Goal: Information Seeking & Learning: Learn about a topic

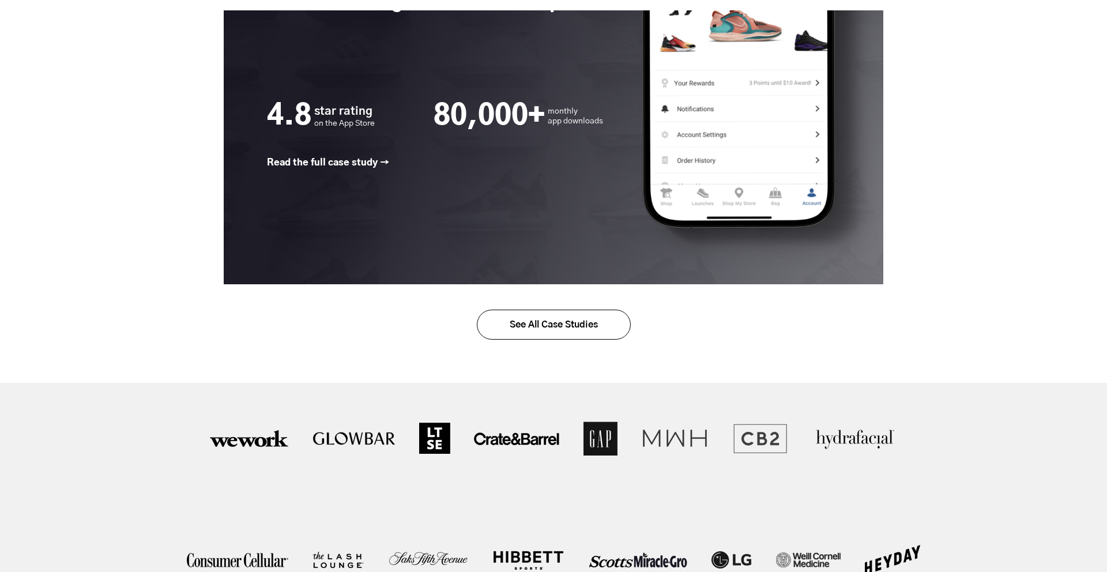
scroll to position [1856, 0]
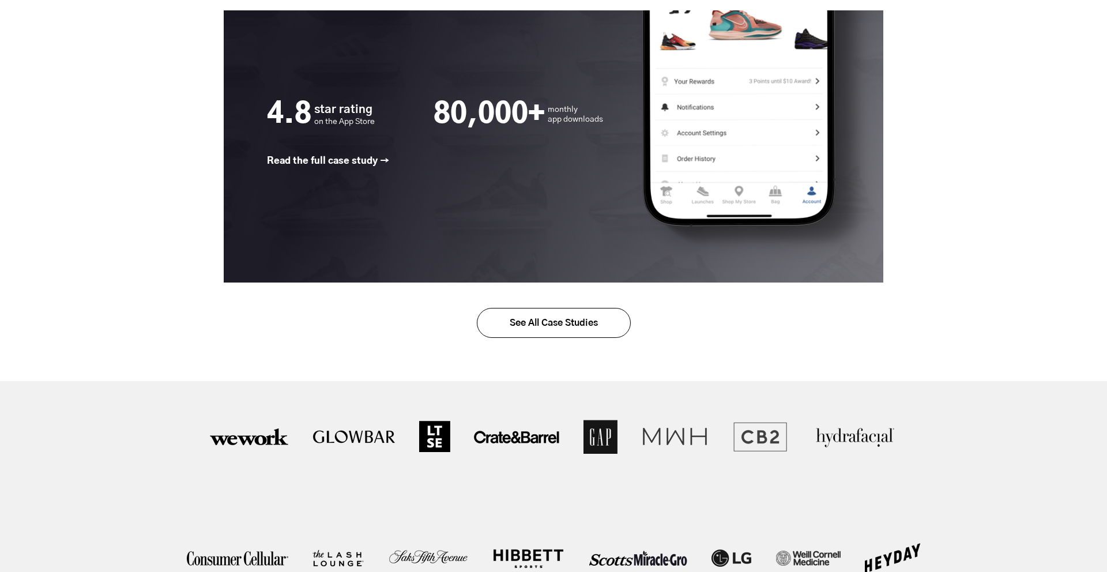
click at [547, 327] on link "See All Case Studies" at bounding box center [554, 323] width 154 height 30
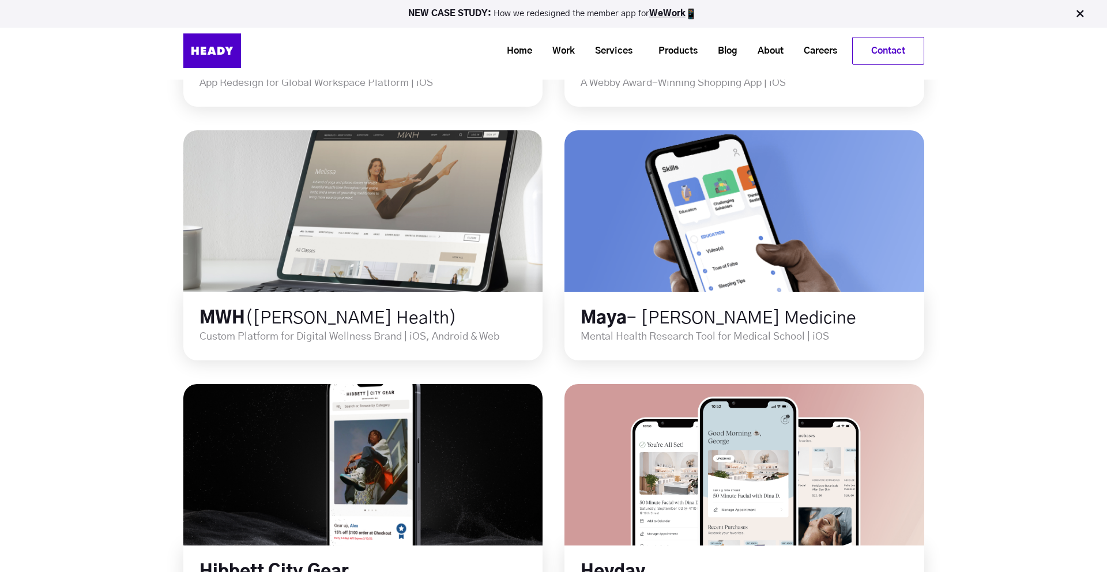
scroll to position [519, 0]
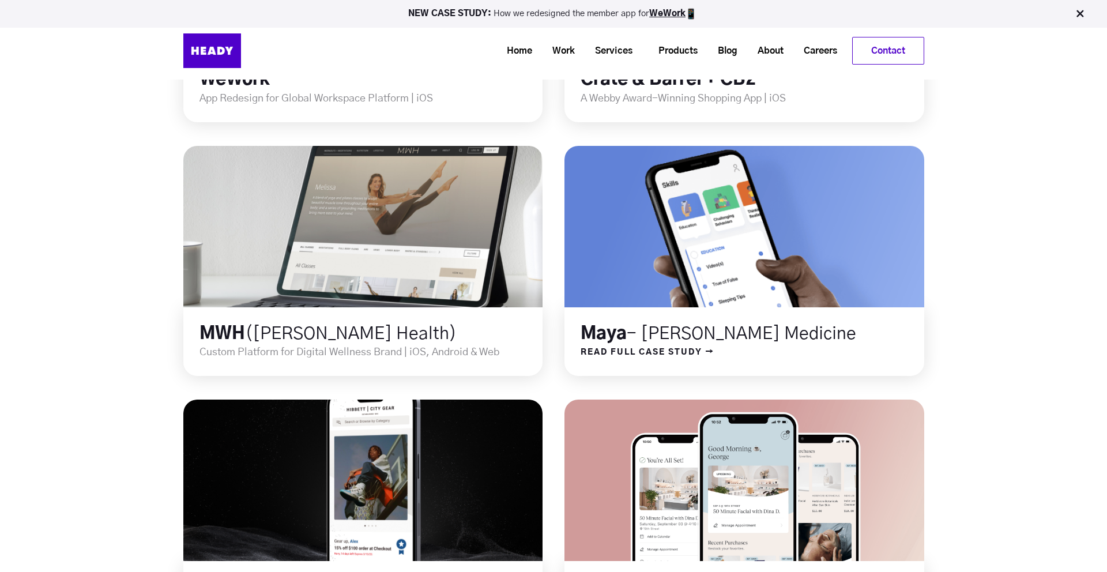
click at [632, 331] on span "- [PERSON_NAME] Medicine" at bounding box center [741, 333] width 229 height 17
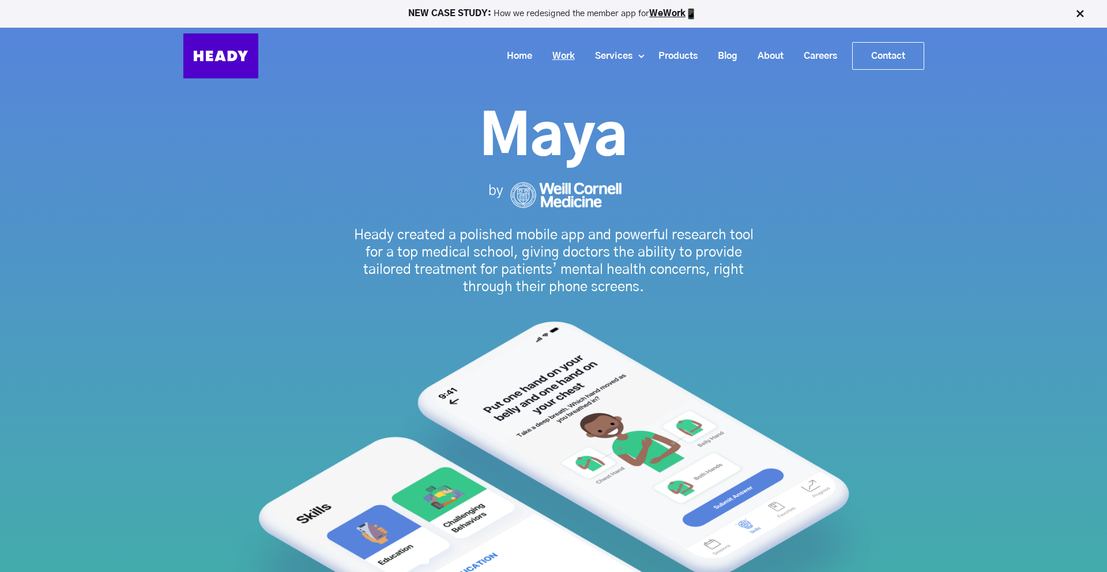
click at [568, 55] on link "Work" at bounding box center [559, 56] width 43 height 21
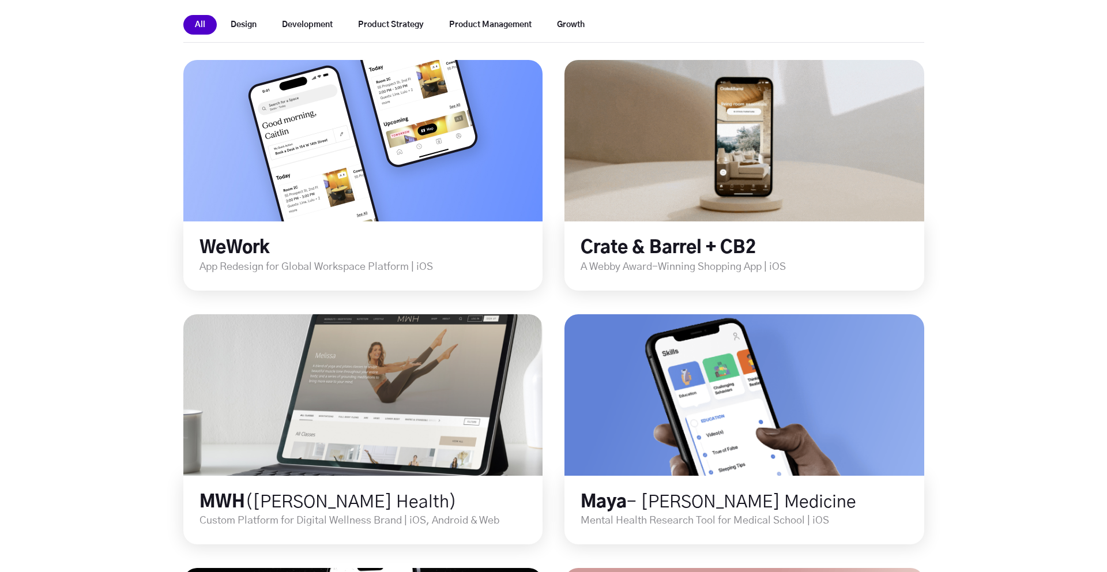
scroll to position [350, 0]
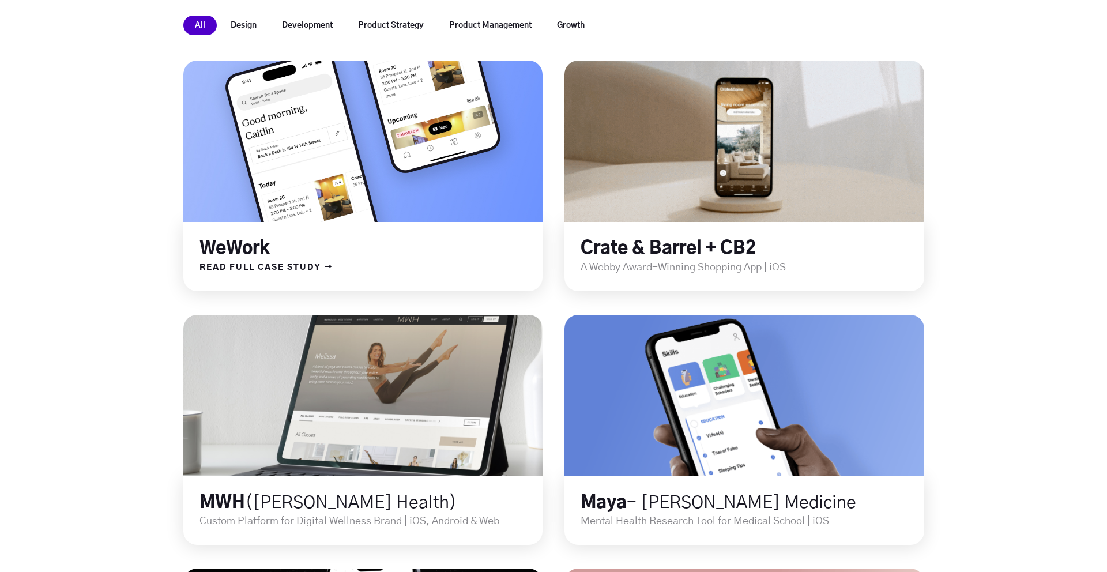
click at [395, 150] on link at bounding box center [362, 141] width 431 height 194
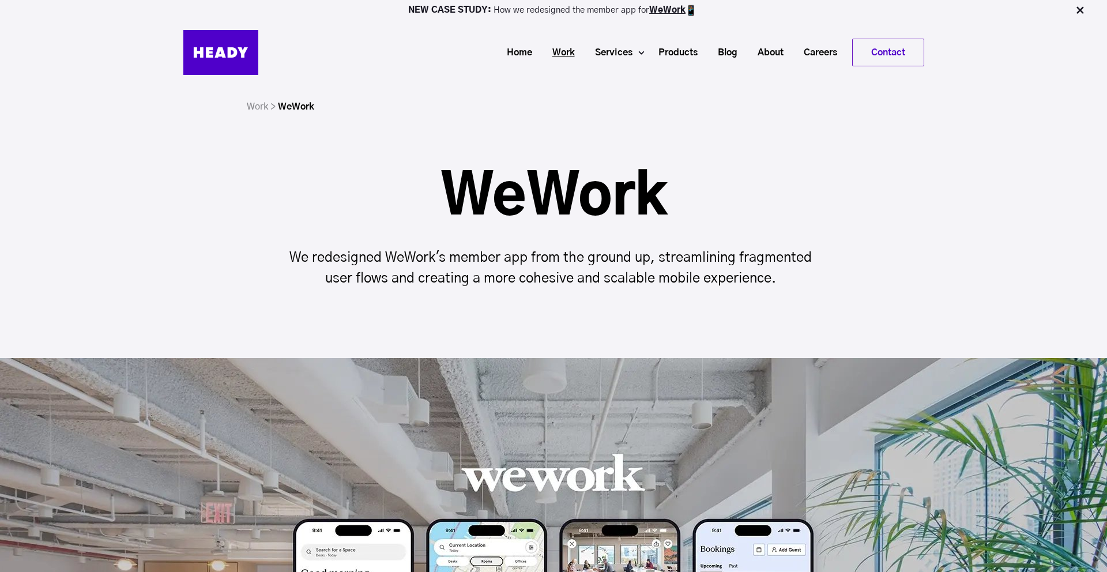
click at [557, 43] on link "Work" at bounding box center [559, 52] width 43 height 21
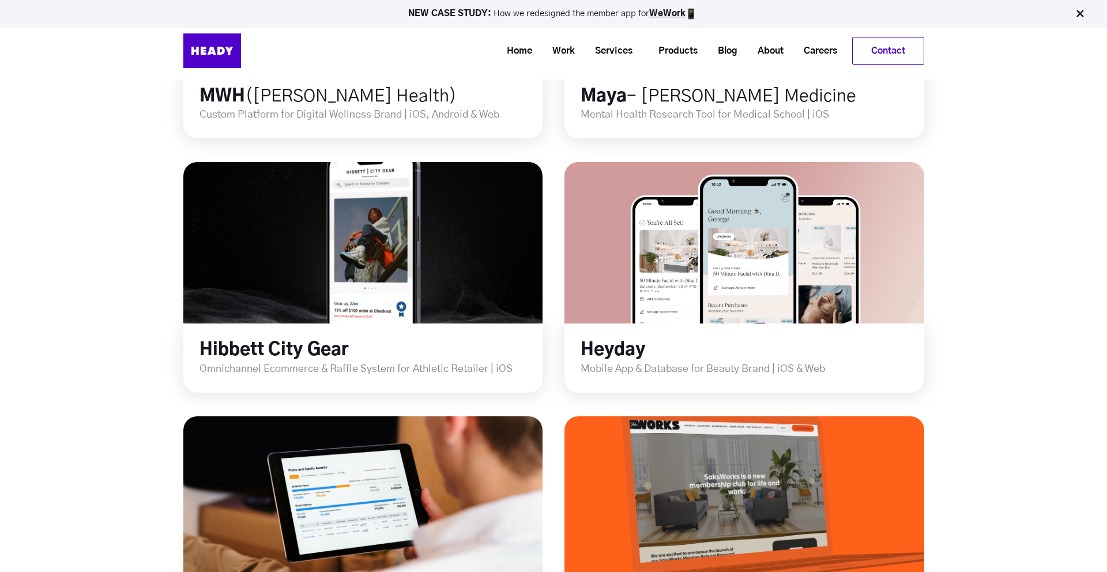
scroll to position [755, 0]
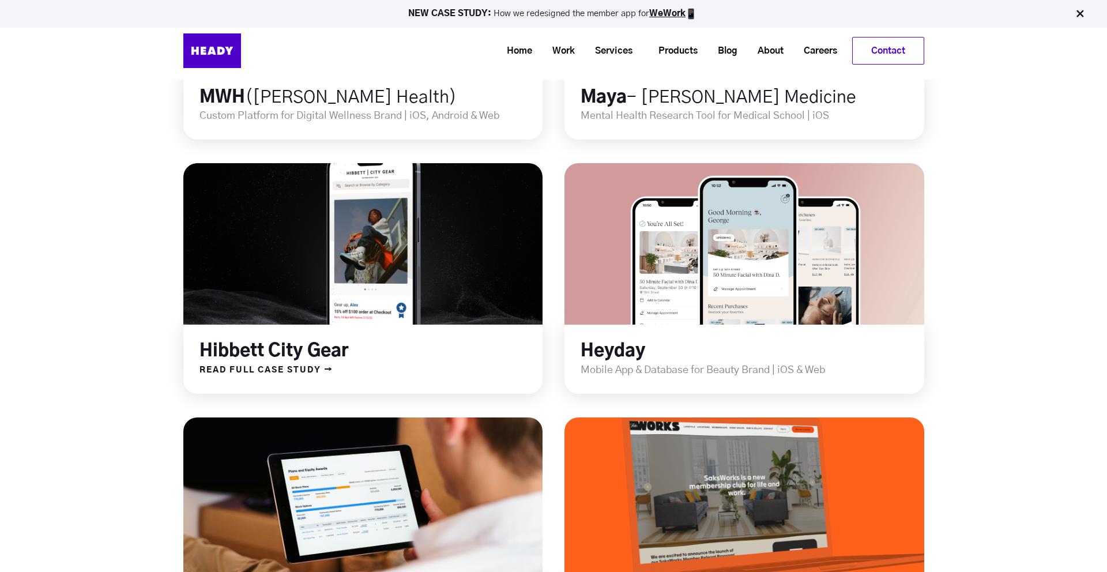
click at [318, 359] on link "Hibbett City Gear" at bounding box center [273, 350] width 149 height 17
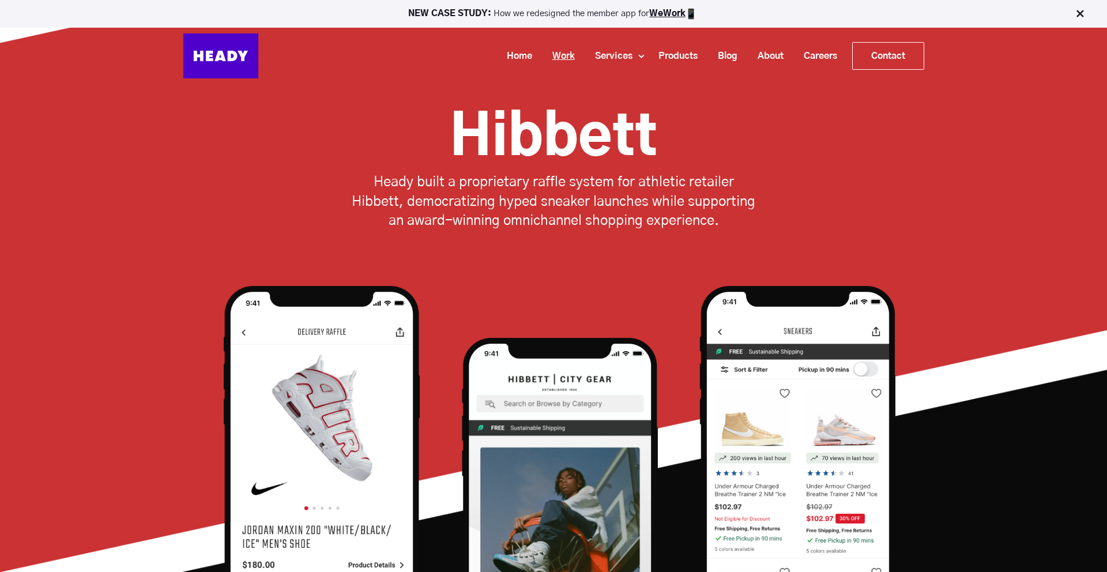
click at [564, 63] on link "Work" at bounding box center [559, 56] width 43 height 21
